Goal: Task Accomplishment & Management: Complete application form

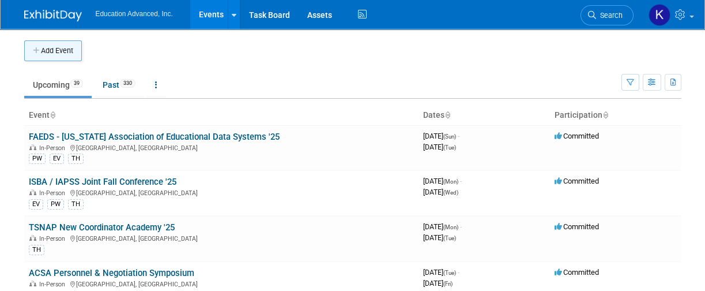
click at [65, 47] on button "Add Event" at bounding box center [53, 50] width 58 height 21
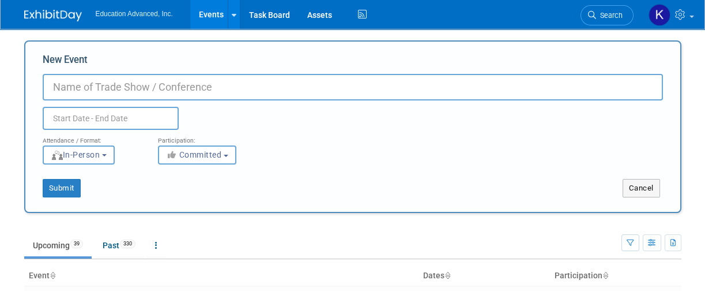
click at [141, 86] on input "New Event" at bounding box center [353, 87] width 620 height 27
type input "SITE Conference ([GEOGRAPHIC_DATA])"
click at [144, 115] on input "text" at bounding box center [111, 118] width 136 height 23
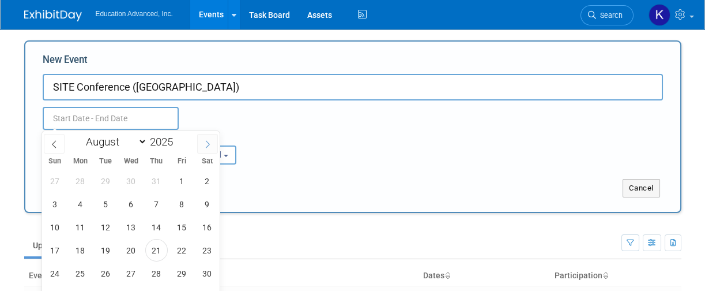
click at [209, 141] on icon at bounding box center [207, 144] width 8 height 8
click at [209, 142] on icon at bounding box center [207, 144] width 8 height 8
click at [209, 142] on icon at bounding box center [208, 143] width 4 height 7
click at [209, 143] on icon at bounding box center [208, 143] width 4 height 7
select select "11"
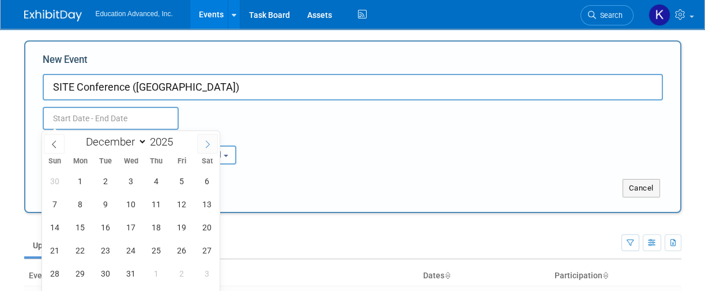
click at [209, 142] on icon at bounding box center [208, 143] width 4 height 7
type input "2026"
click at [209, 142] on icon at bounding box center [208, 143] width 4 height 7
click at [55, 143] on icon at bounding box center [54, 144] width 8 height 8
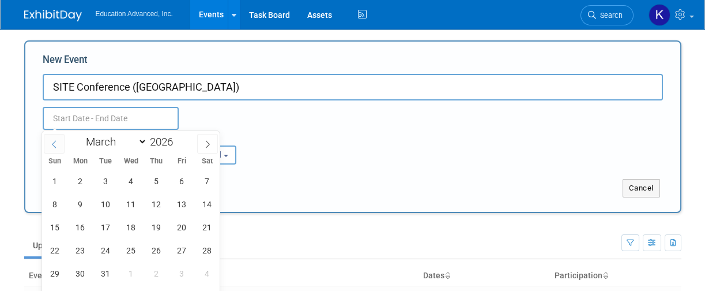
select select "1"
click at [323, 139] on div "Attendance / Format: <img src="https://www.exhibitday.com/Images/Format-InPerso…" at bounding box center [353, 147] width 638 height 35
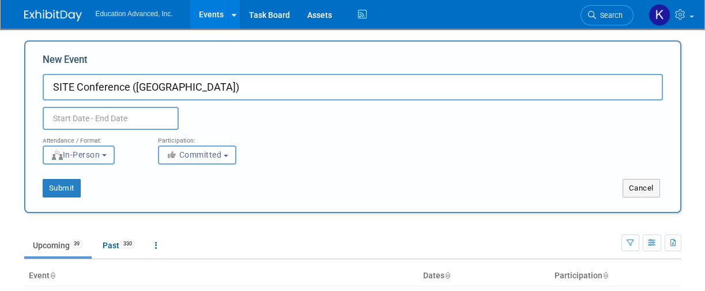
click at [107, 154] on b "button" at bounding box center [104, 155] width 5 height 2
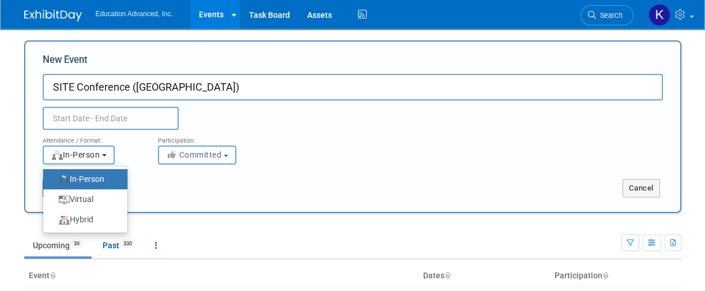
click at [107, 154] on b "button" at bounding box center [104, 155] width 5 height 2
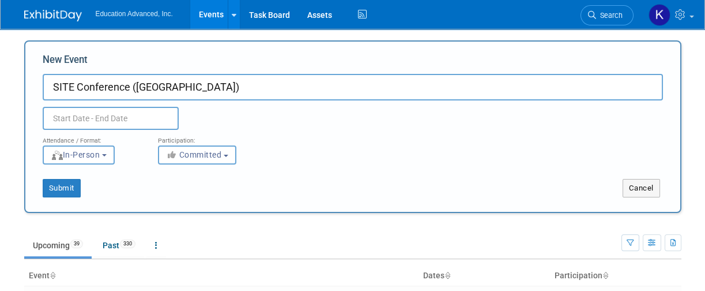
click at [106, 116] on input "text" at bounding box center [111, 118] width 136 height 23
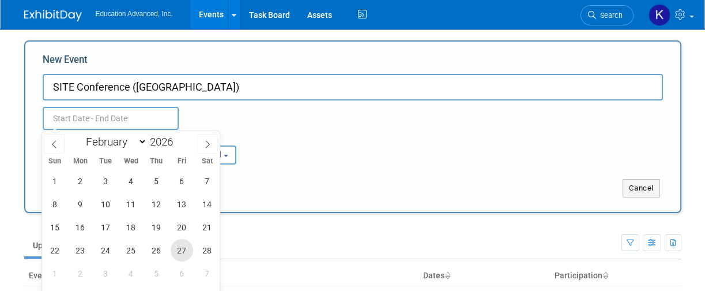
click at [184, 251] on span "27" at bounding box center [182, 250] width 22 height 22
click at [207, 250] on span "28" at bounding box center [207, 250] width 22 height 22
type input "[DATE] to [DATE]"
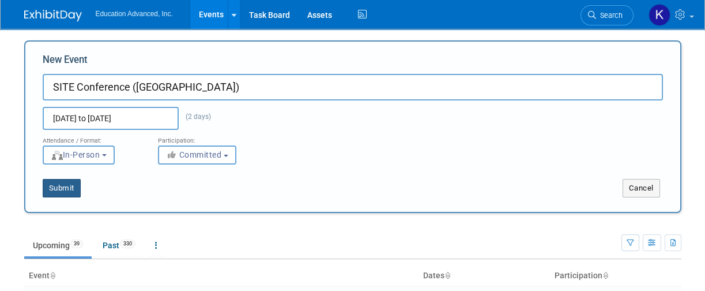
click at [69, 188] on button "Submit" at bounding box center [62, 188] width 38 height 18
type input "SITE Conference ([GEOGRAPHIC_DATA])"
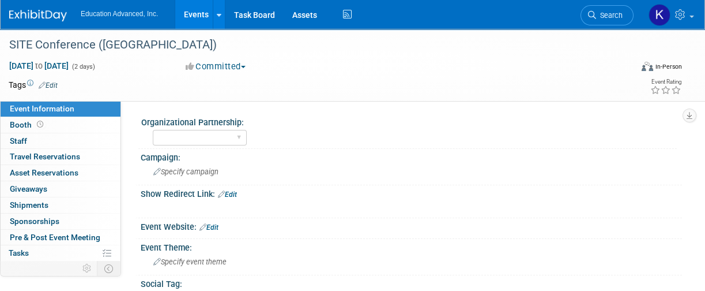
click at [52, 82] on link "Edit" at bounding box center [48, 85] width 19 height 8
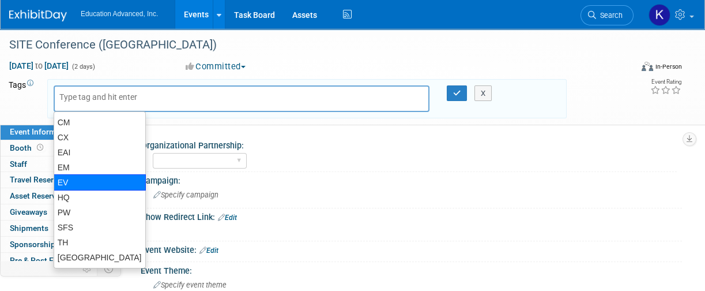
click at [71, 180] on div "EV" at bounding box center [100, 182] width 92 height 16
type input "EV"
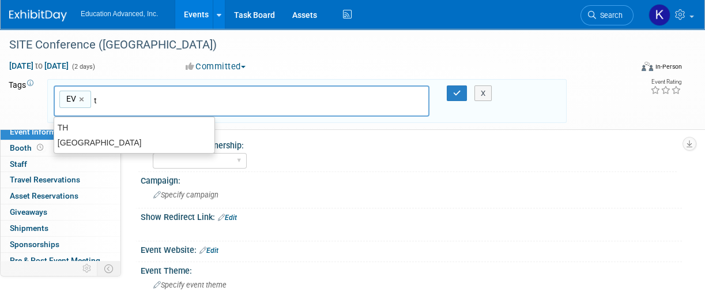
type input "th"
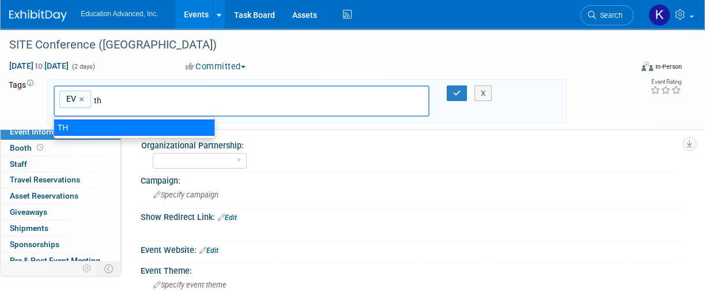
click at [102, 123] on div "TH" at bounding box center [134, 127] width 161 height 16
type input "EV, TH"
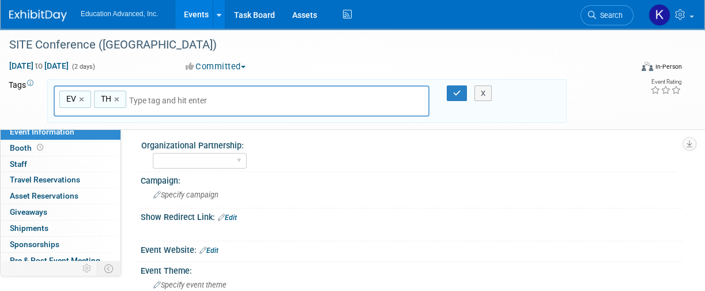
click at [217, 248] on link "Edit" at bounding box center [208, 250] width 19 height 8
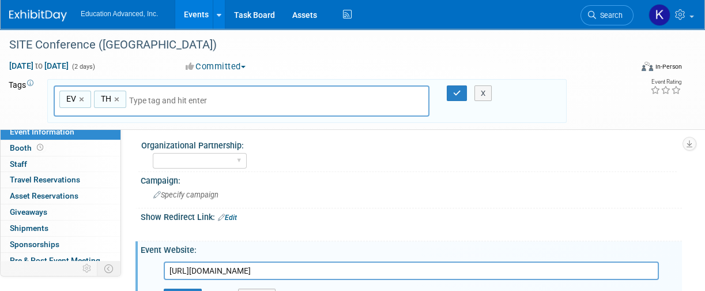
scroll to position [77, 0]
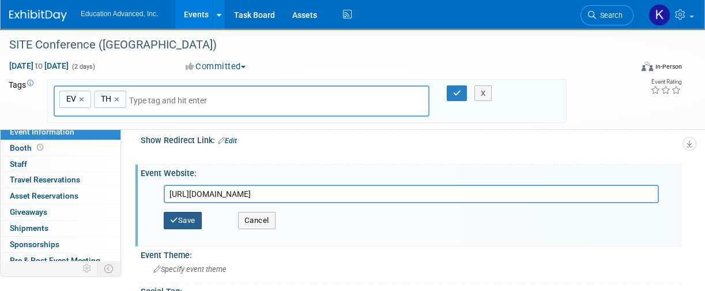
type input "[URL][DOMAIN_NAME]"
click at [191, 217] on button "Save" at bounding box center [183, 220] width 38 height 17
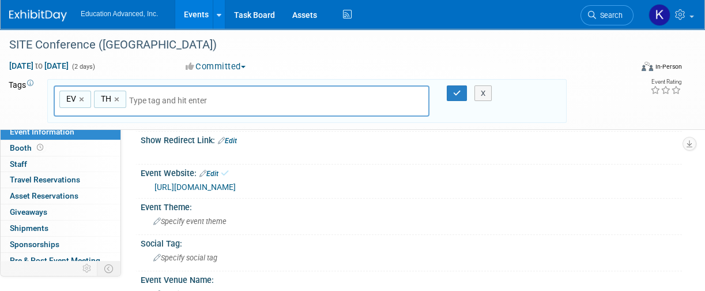
scroll to position [0, 0]
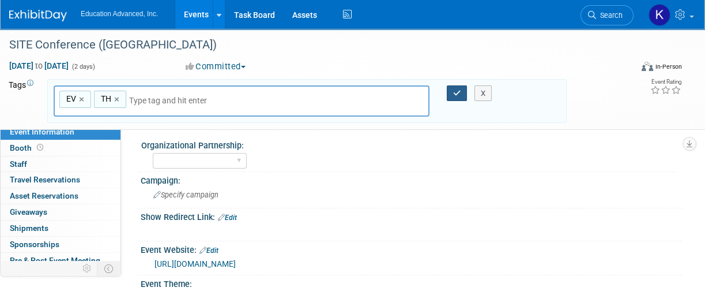
click at [460, 92] on icon "button" at bounding box center [457, 92] width 8 height 7
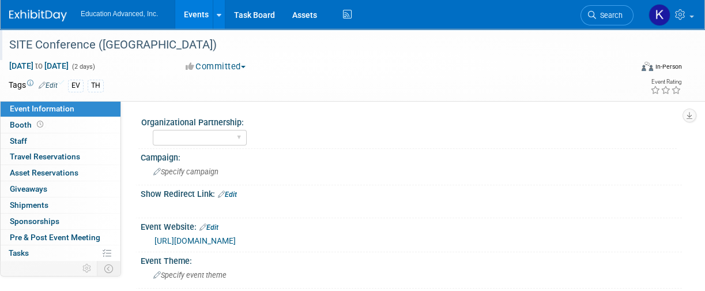
click at [37, 46] on div "SITE Conference ([GEOGRAPHIC_DATA])" at bounding box center [314, 45] width 619 height 21
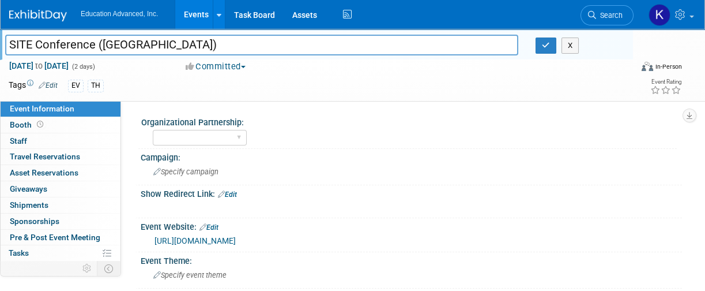
click at [34, 44] on input "SITE Conference ([GEOGRAPHIC_DATA])" at bounding box center [261, 45] width 513 height 20
type input "SITE Coordinator Conference ([GEOGRAPHIC_DATA])"
click at [284, 111] on div "Organizational Partnership: AATP GreenBush FATA IAPSS IASP TASA TSNAP AASA ISBA…" at bounding box center [401, 229] width 561 height 257
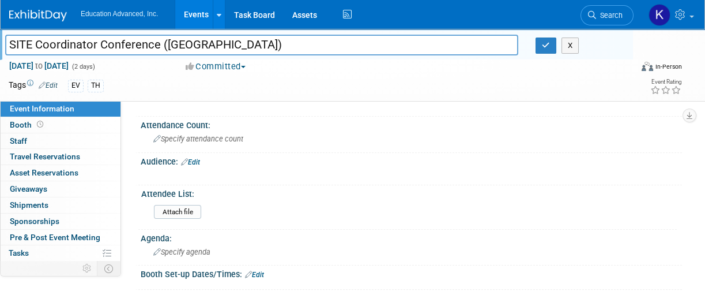
scroll to position [307, 0]
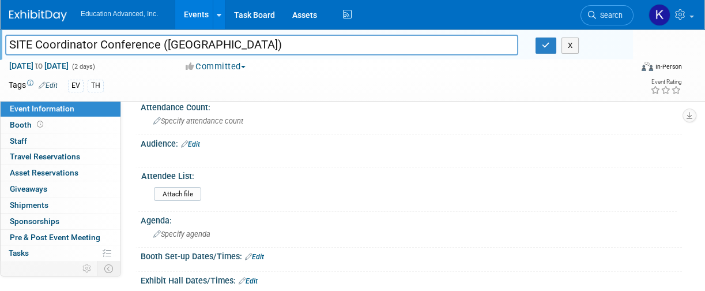
click at [196, 142] on link "Edit" at bounding box center [190, 144] width 19 height 8
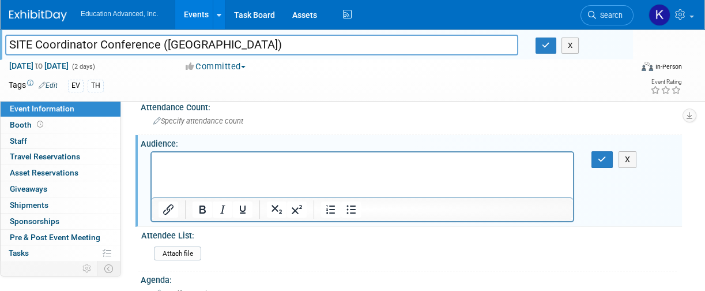
scroll to position [0, 0]
click at [604, 158] on icon "button" at bounding box center [602, 159] width 9 height 8
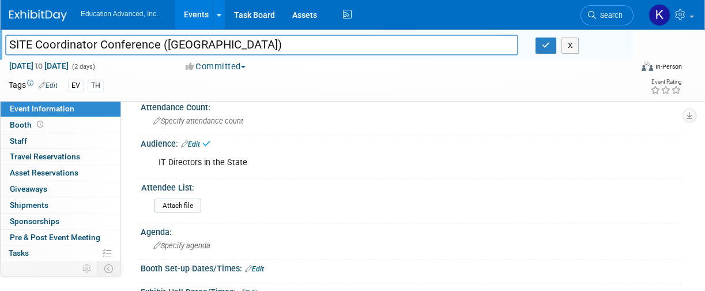
click at [247, 65] on button "Committed" at bounding box center [216, 67] width 69 height 12
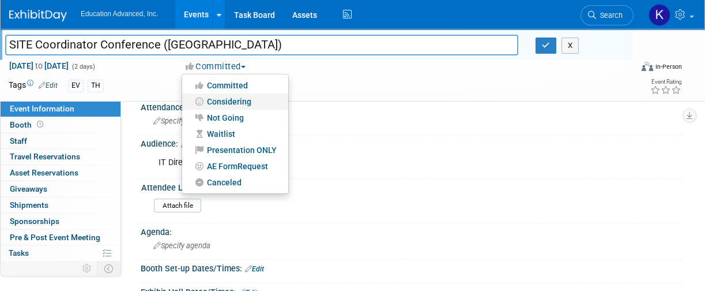
click at [240, 98] on link "Considering" at bounding box center [235, 101] width 106 height 16
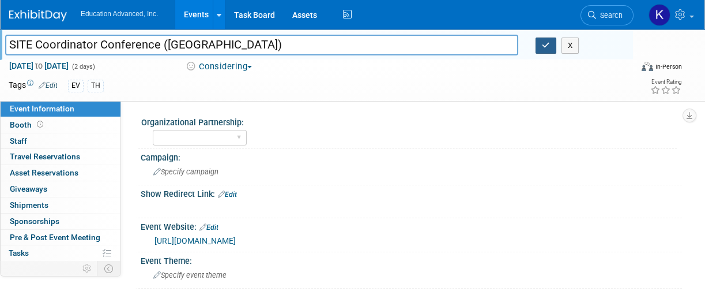
click at [546, 43] on icon "button" at bounding box center [546, 45] width 8 height 7
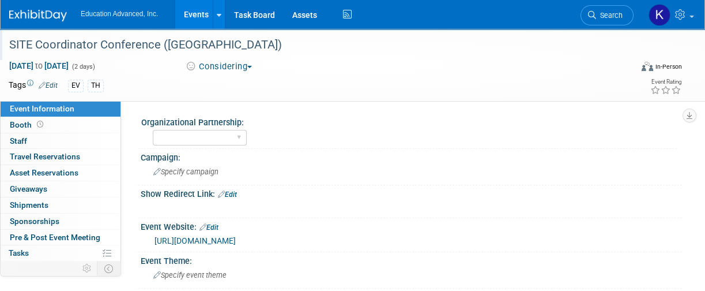
click at [500, 131] on div "AATP GreenBush FATA IAPSS IASP TASA TSNAP AASA ISBA ISCA MASA ([US_STATE]) NCAS…" at bounding box center [415, 136] width 524 height 18
